Goal: Information Seeking & Learning: Find specific fact

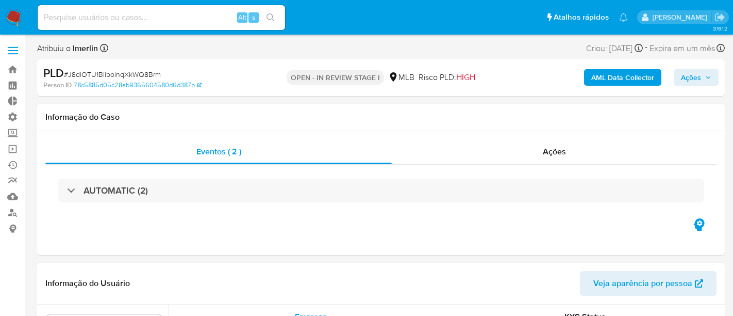
select select "10"
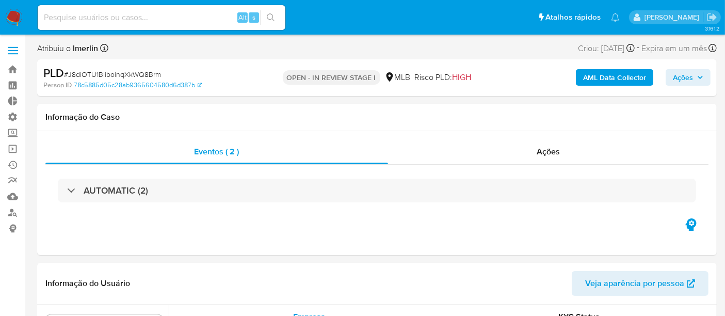
scroll to position [532, 0]
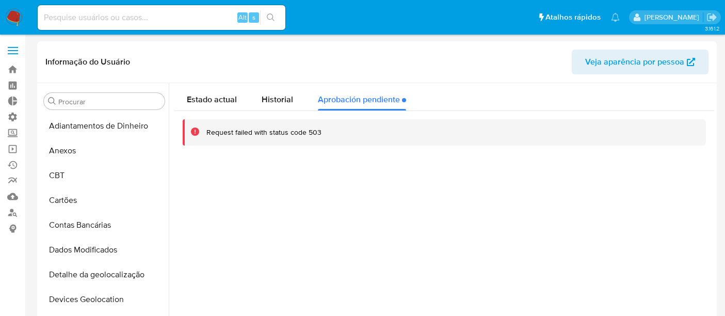
select select "10"
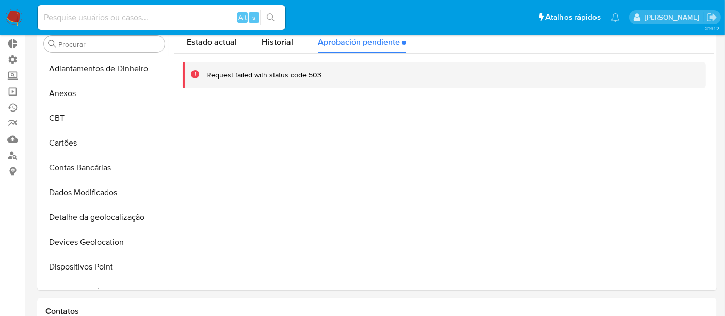
scroll to position [534, 0]
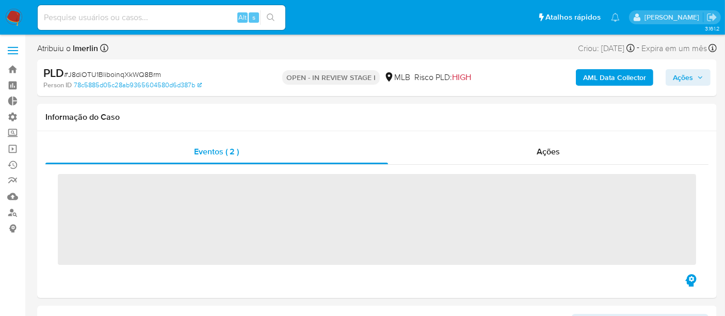
scroll to position [534, 0]
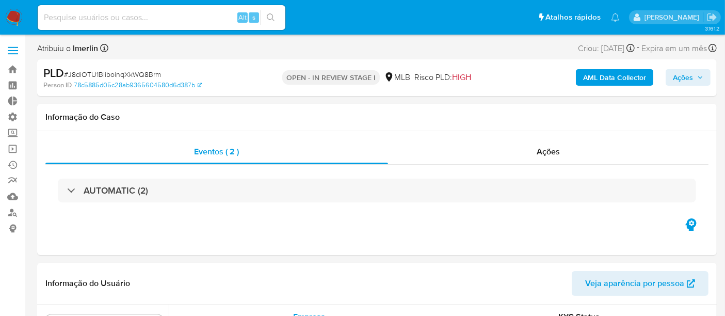
select select "10"
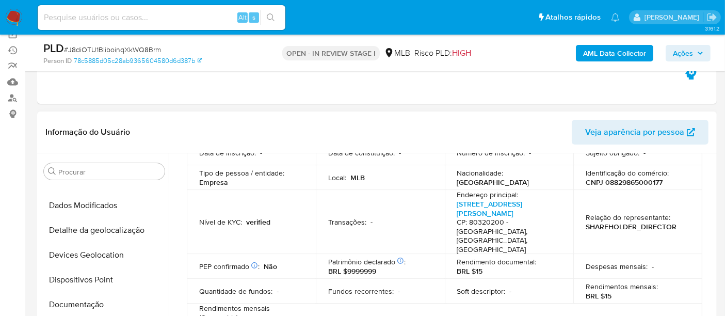
scroll to position [172, 0]
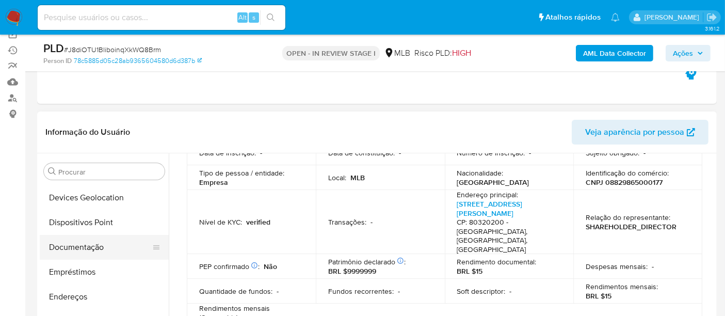
click at [81, 247] on button "Documentação" at bounding box center [100, 247] width 121 height 25
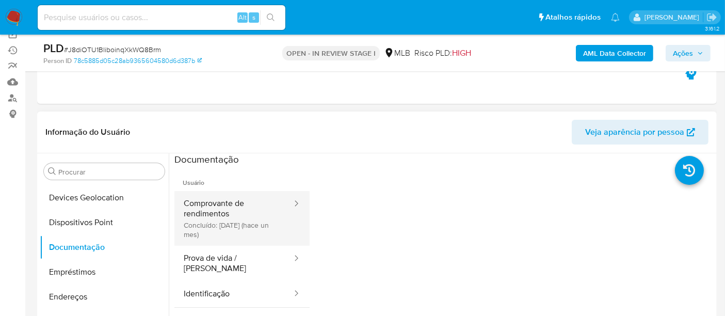
click at [215, 222] on button "Comprovante de rendimentos Concluído: 02/09/2025 (hace un mes)" at bounding box center [233, 218] width 119 height 55
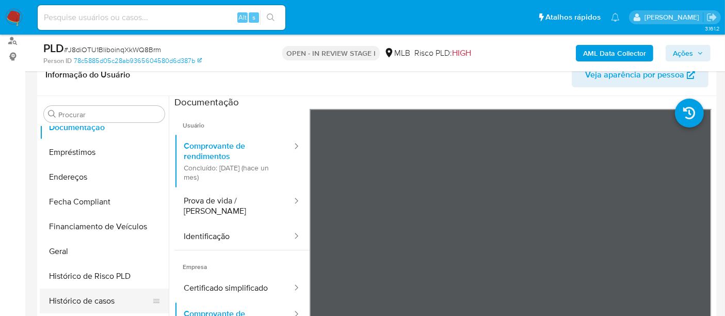
scroll to position [286, 0]
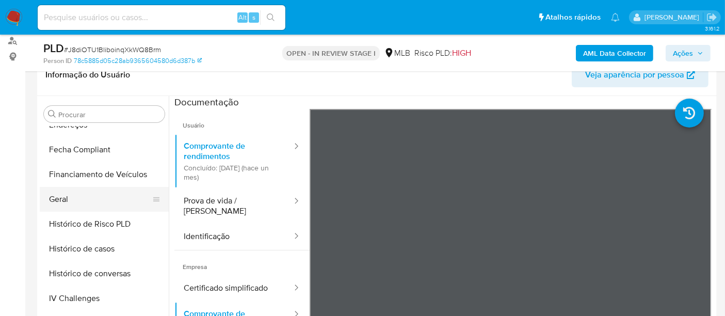
click at [69, 201] on button "Geral" at bounding box center [100, 199] width 121 height 25
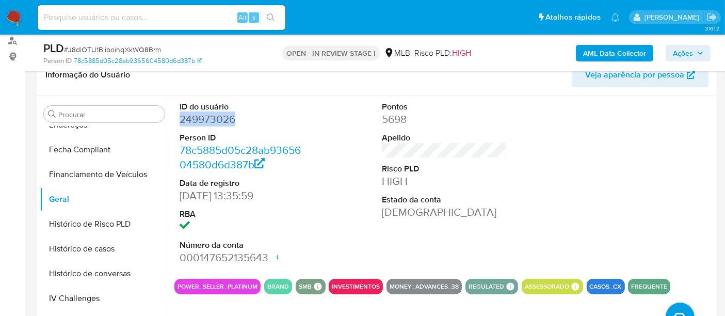
drag, startPoint x: 200, startPoint y: 119, endPoint x: 242, endPoint y: 118, distance: 42.3
click at [242, 118] on div "ID do usuário 249973026 Person ID 78c5885d05c28ab9365604580d6d387b Data de regi…" at bounding box center [441, 228] width 545 height 264
drag, startPoint x: 234, startPoint y: 121, endPoint x: 216, endPoint y: 128, distance: 18.8
click at [233, 122] on dd "249973026" at bounding box center [241, 119] width 125 height 14
click at [192, 132] on dt "Person ID" at bounding box center [241, 137] width 125 height 11
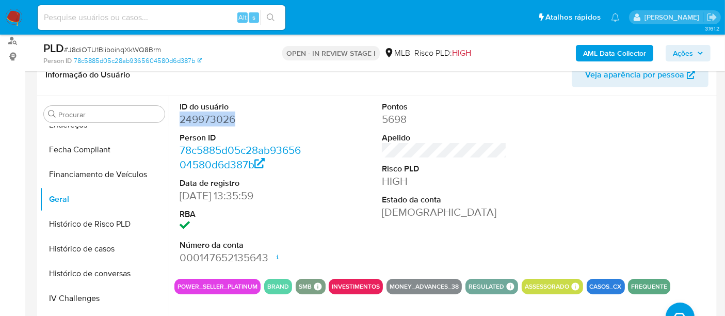
drag, startPoint x: 182, startPoint y: 118, endPoint x: 277, endPoint y: 118, distance: 95.9
click at [277, 118] on dd "249973026" at bounding box center [241, 119] width 125 height 14
copy dd "249973026"
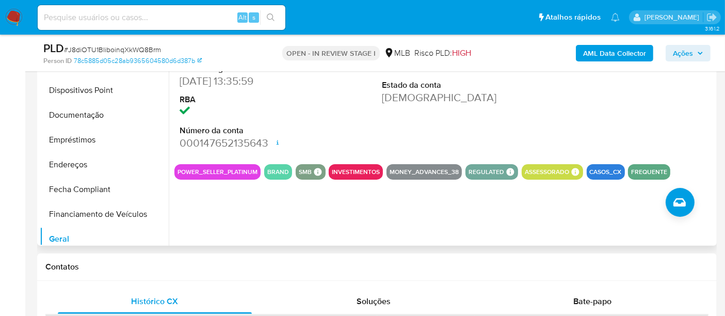
scroll to position [114, 0]
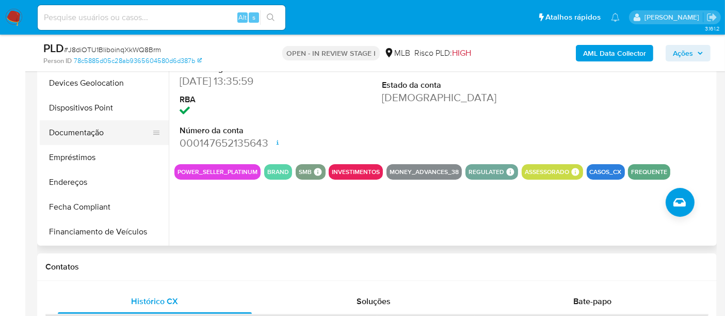
click at [79, 130] on button "Documentação" at bounding box center [100, 132] width 121 height 25
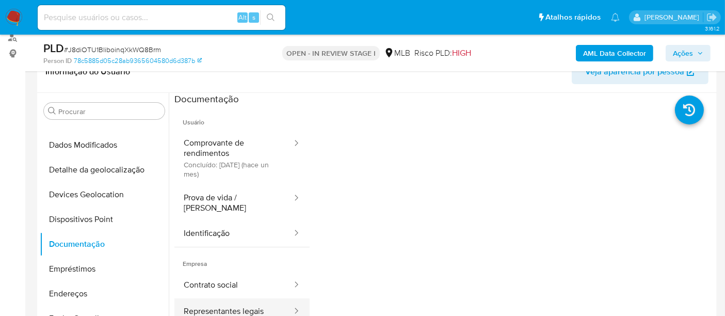
scroll to position [172, 0]
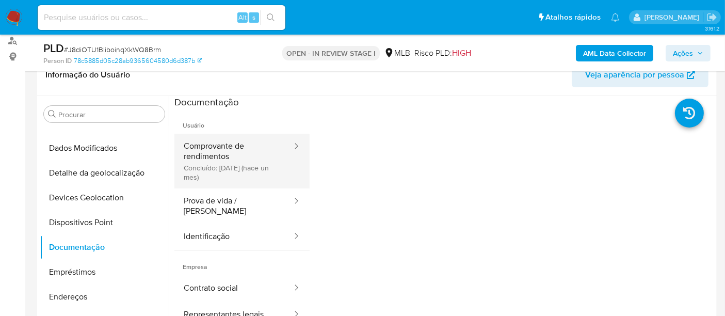
click at [225, 141] on button "Comprovante de rendimentos Concluído: 02/09/2025 (hace un mes)" at bounding box center [233, 161] width 119 height 55
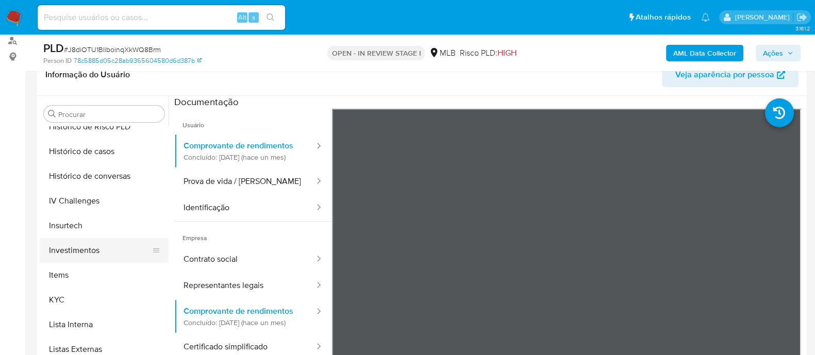
scroll to position [437, 0]
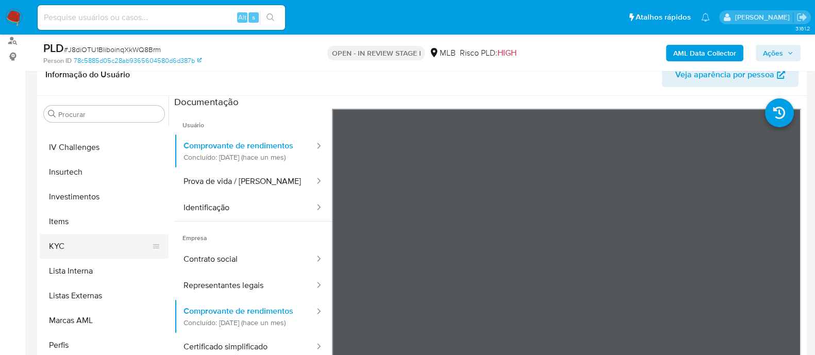
click at [79, 250] on button "KYC" at bounding box center [100, 246] width 121 height 25
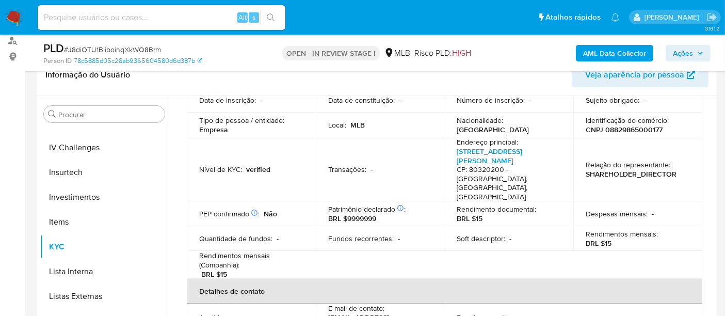
scroll to position [114, 0]
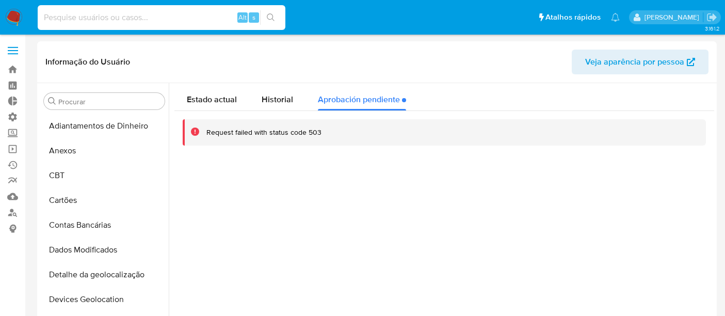
select select "10"
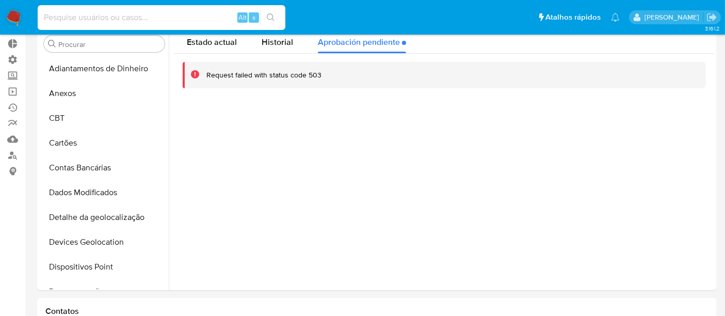
scroll to position [534, 0]
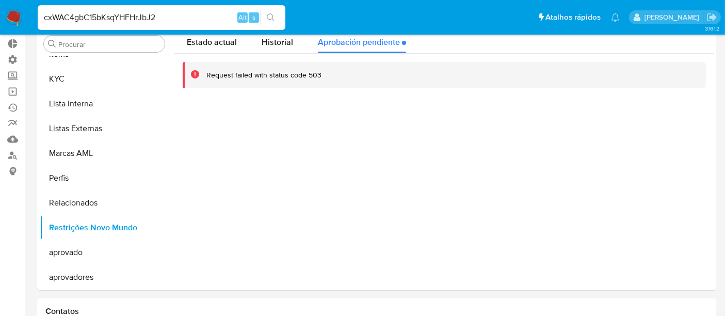
type input "cxWAC4gbC15bKsqYHFHrJbJ2"
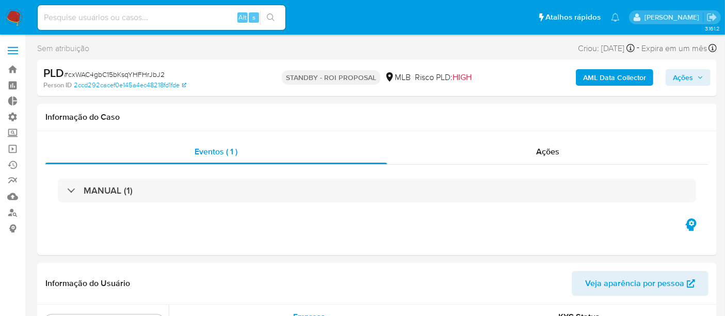
scroll to position [534, 0]
select select "10"
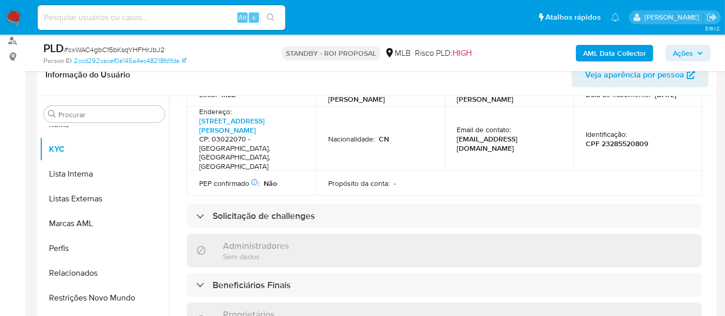
scroll to position [401, 0]
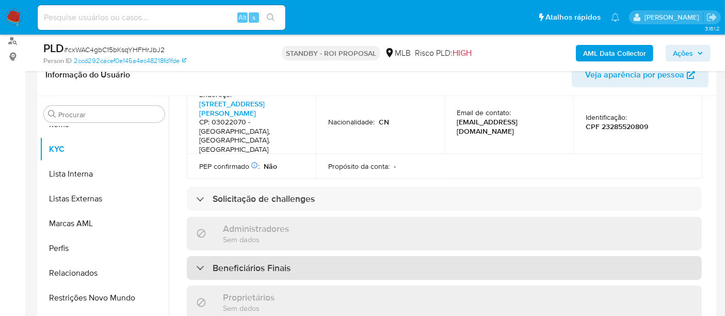
click at [200, 262] on div "Beneficiários Finais" at bounding box center [243, 267] width 94 height 11
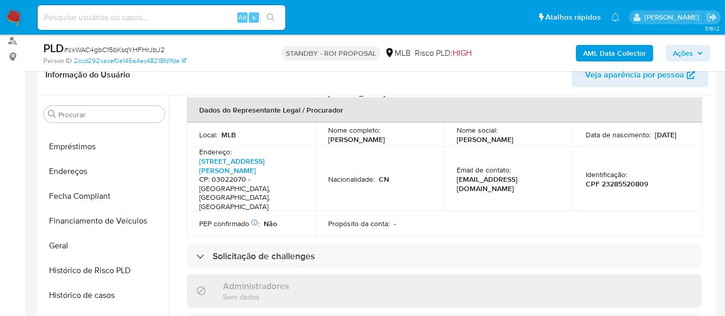
scroll to position [190, 0]
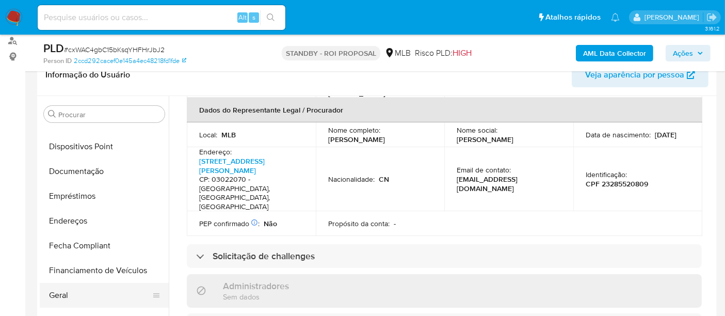
click at [96, 296] on button "Geral" at bounding box center [100, 295] width 121 height 25
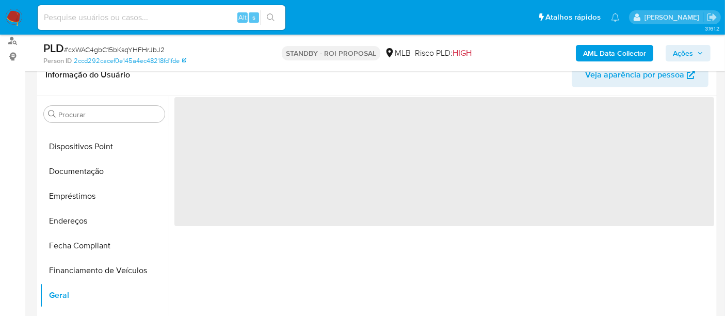
scroll to position [0, 0]
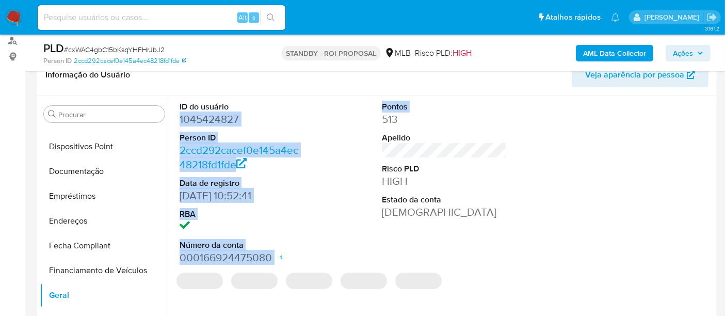
drag, startPoint x: 241, startPoint y: 113, endPoint x: 353, endPoint y: 113, distance: 111.9
click at [353, 113] on div "ID do usuário 1045424827 Person ID 2ccd292cacef0e145a4ec48218fd1fde Data de reg…" at bounding box center [443, 183] width 539 height 174
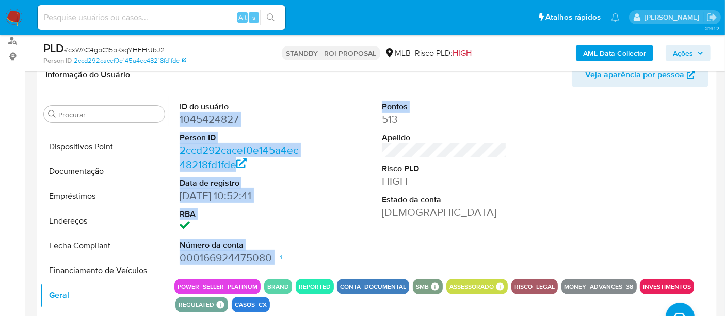
click at [256, 116] on dd "1045424827" at bounding box center [241, 119] width 125 height 14
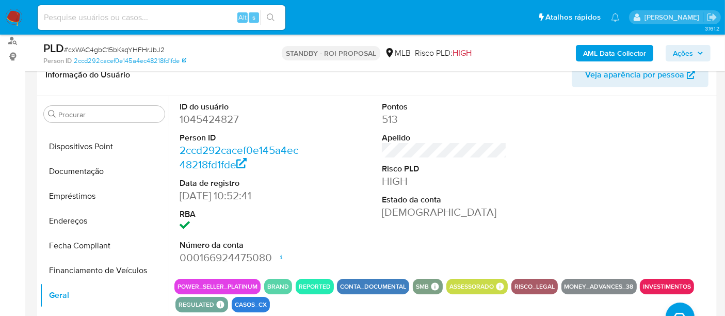
click at [213, 116] on dd "1045424827" at bounding box center [241, 119] width 125 height 14
drag, startPoint x: 179, startPoint y: 118, endPoint x: 271, endPoint y: 118, distance: 91.8
click at [271, 118] on dd "1045424827" at bounding box center [241, 119] width 125 height 14
copy dd "1045424827"
